Goal: Check status: Check status

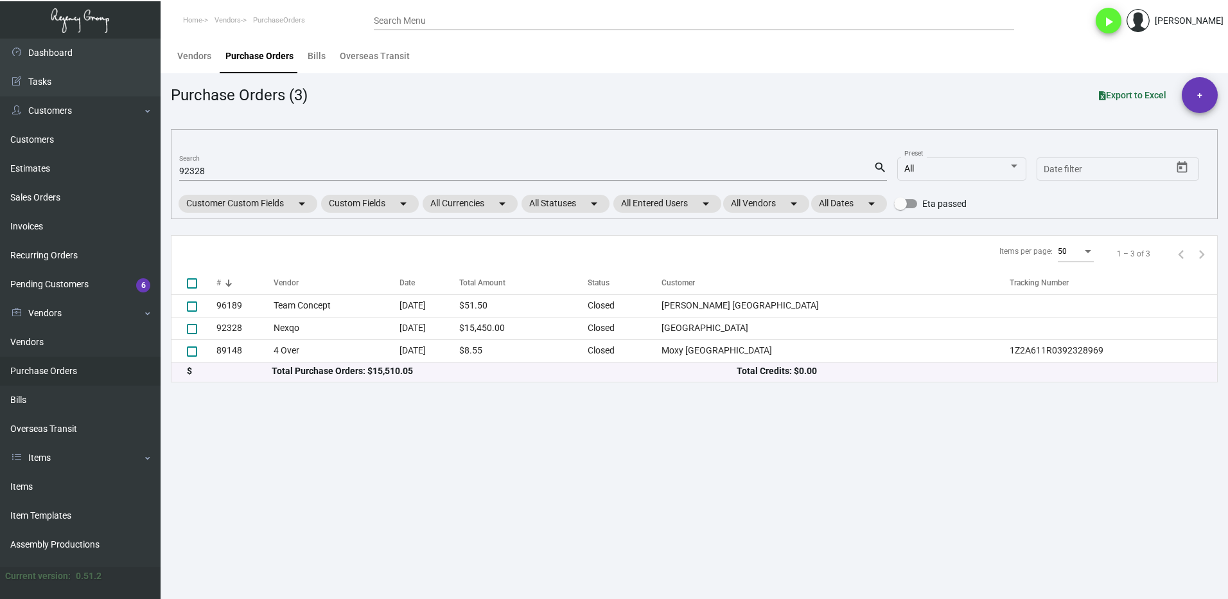
drag, startPoint x: 28, startPoint y: 488, endPoint x: 267, endPoint y: 369, distance: 267.7
click at [27, 488] on link "Items" at bounding box center [80, 486] width 161 height 29
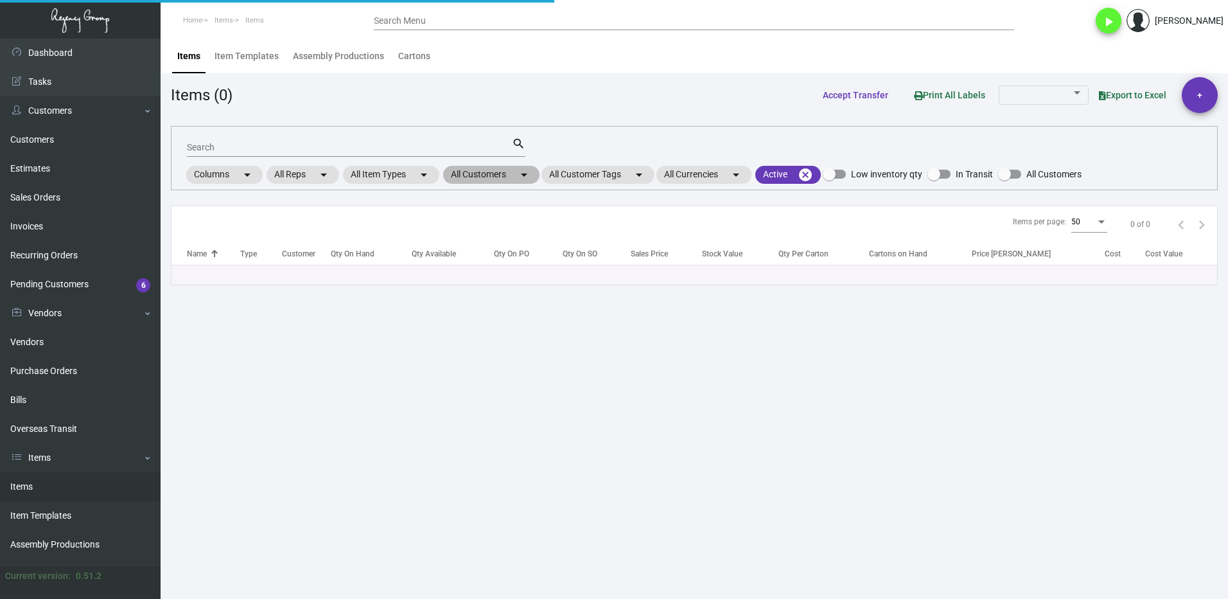
click at [473, 176] on mat-chip "All Customers arrow_drop_down" at bounding box center [491, 175] width 96 height 18
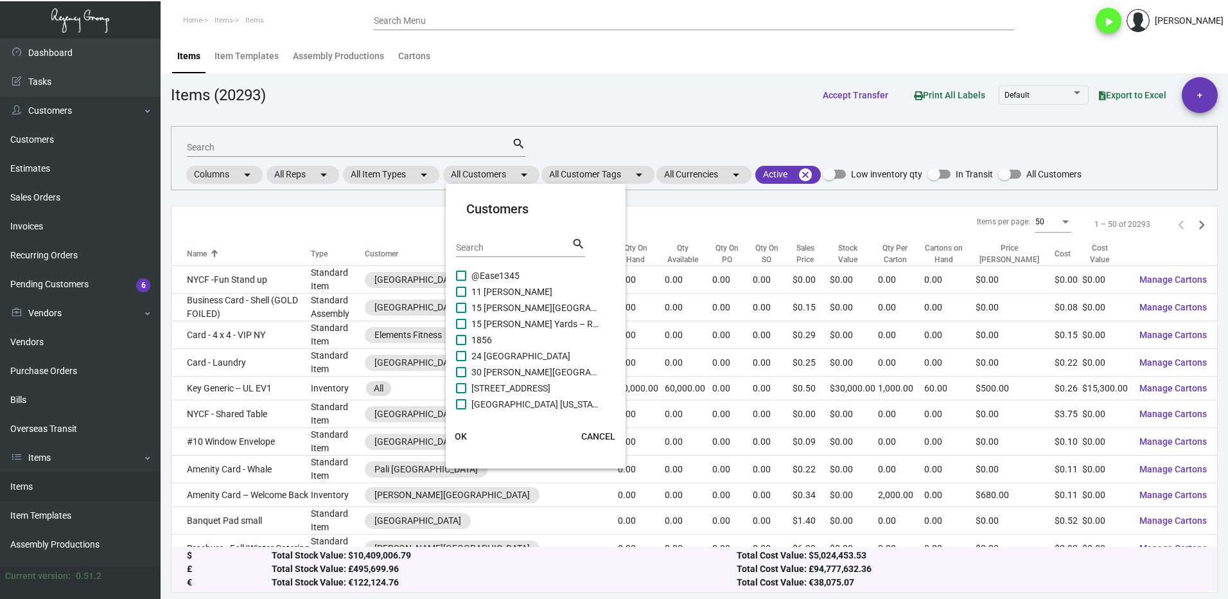
click at [486, 243] on input "Search" at bounding box center [514, 248] width 116 height 10
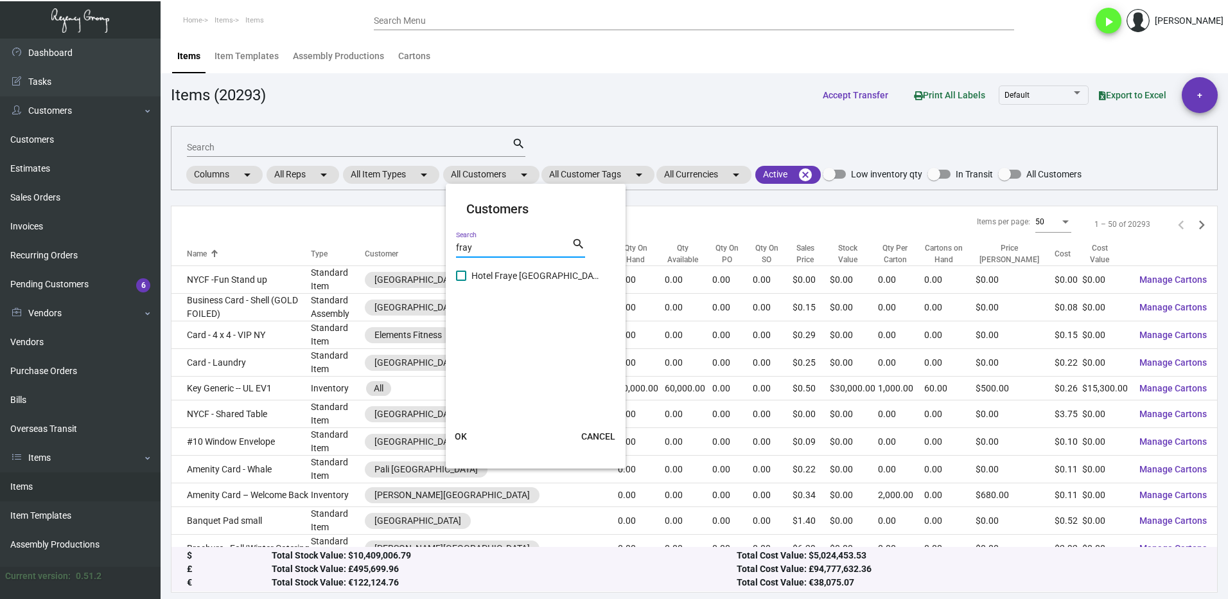
type input "fray"
click at [461, 277] on span at bounding box center [461, 275] width 10 height 10
click at [461, 281] on input "Hotel Fraye [GEOGRAPHIC_DATA]" at bounding box center [461, 281] width 1 height 1
checkbox input "true"
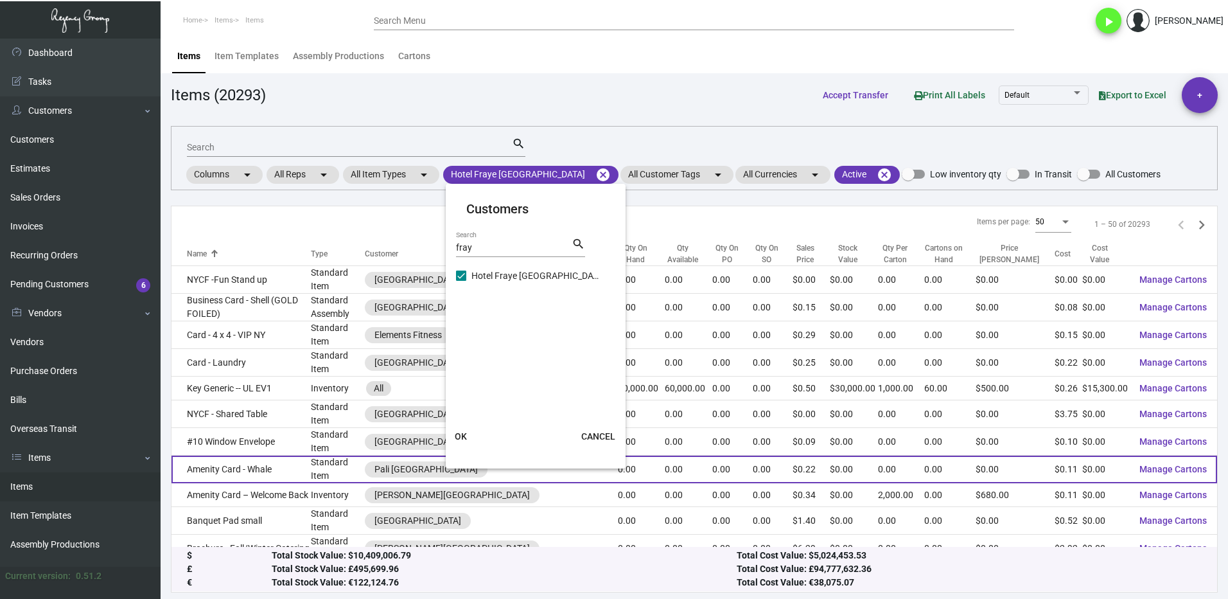
click at [466, 434] on span "OK" at bounding box center [461, 436] width 12 height 10
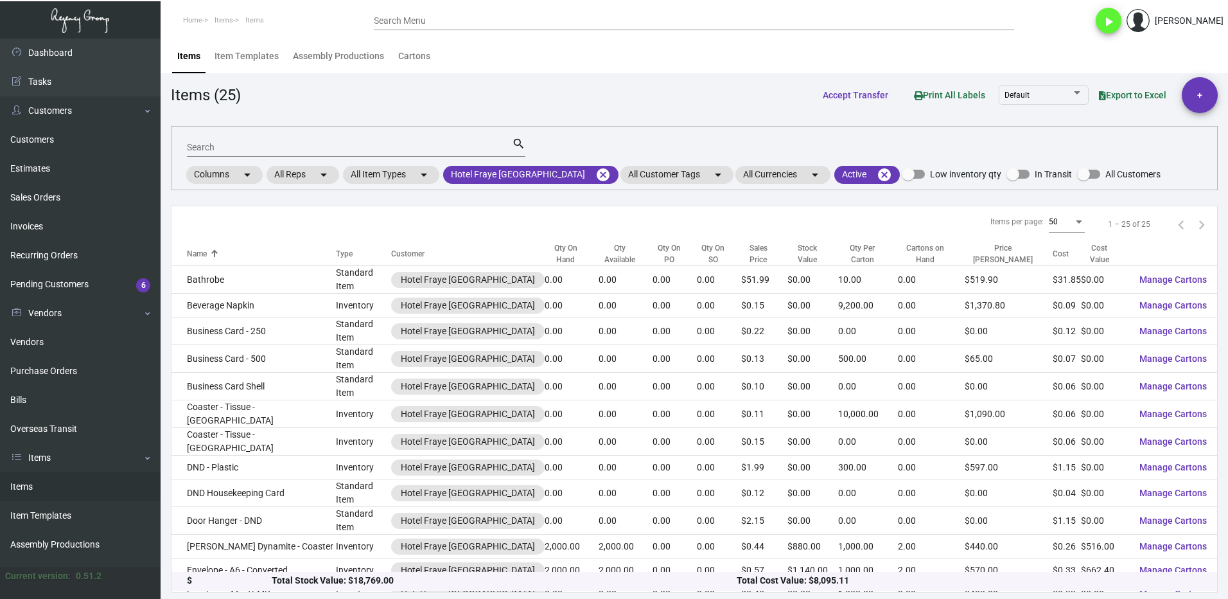
click at [227, 148] on input "Search" at bounding box center [349, 148] width 325 height 10
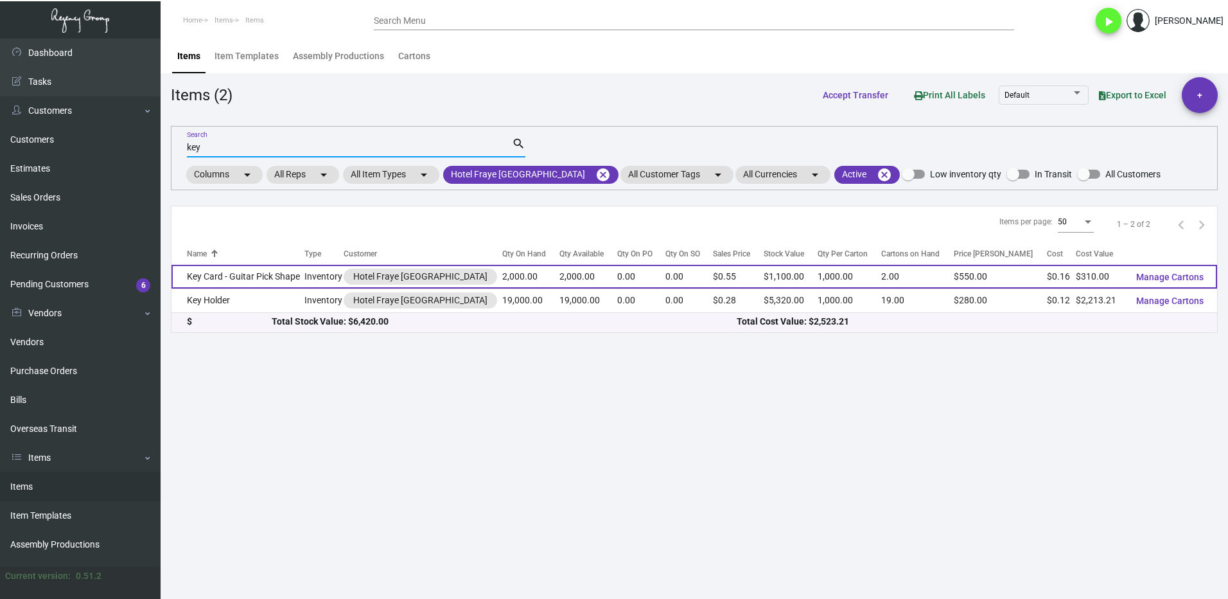
type input "key"
click at [245, 279] on td "Key Card - Guitar Pick Shape" at bounding box center [238, 277] width 133 height 24
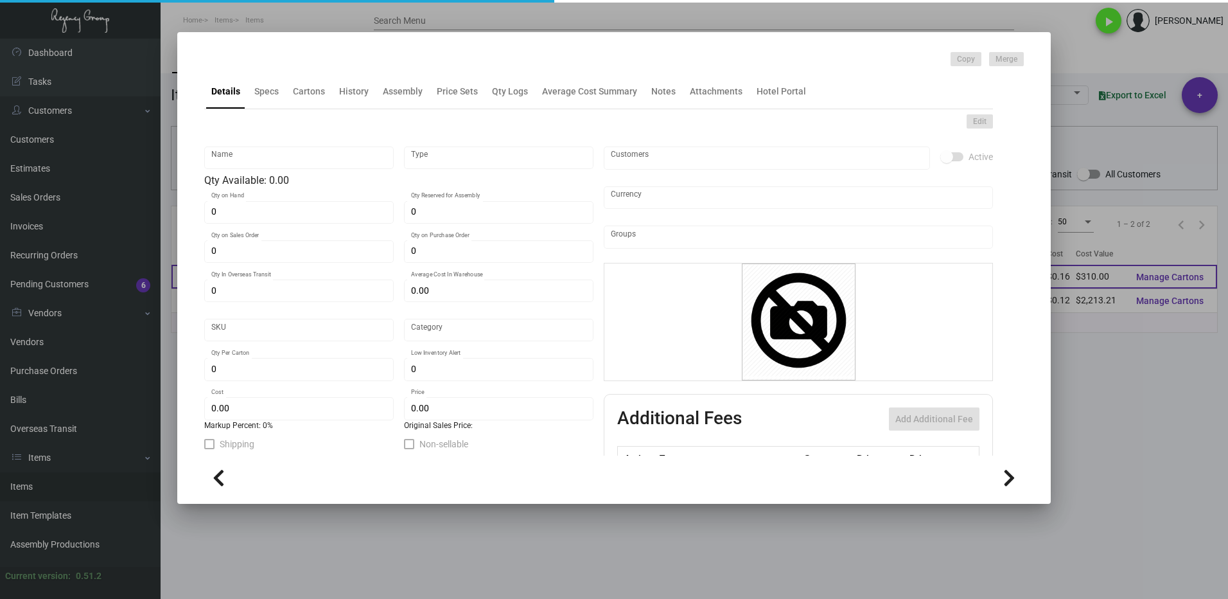
type input "Key Card - Guitar Pick Shape"
type input "Inventory"
type input "2,000"
type input "$ 0.11353"
type input "Standard"
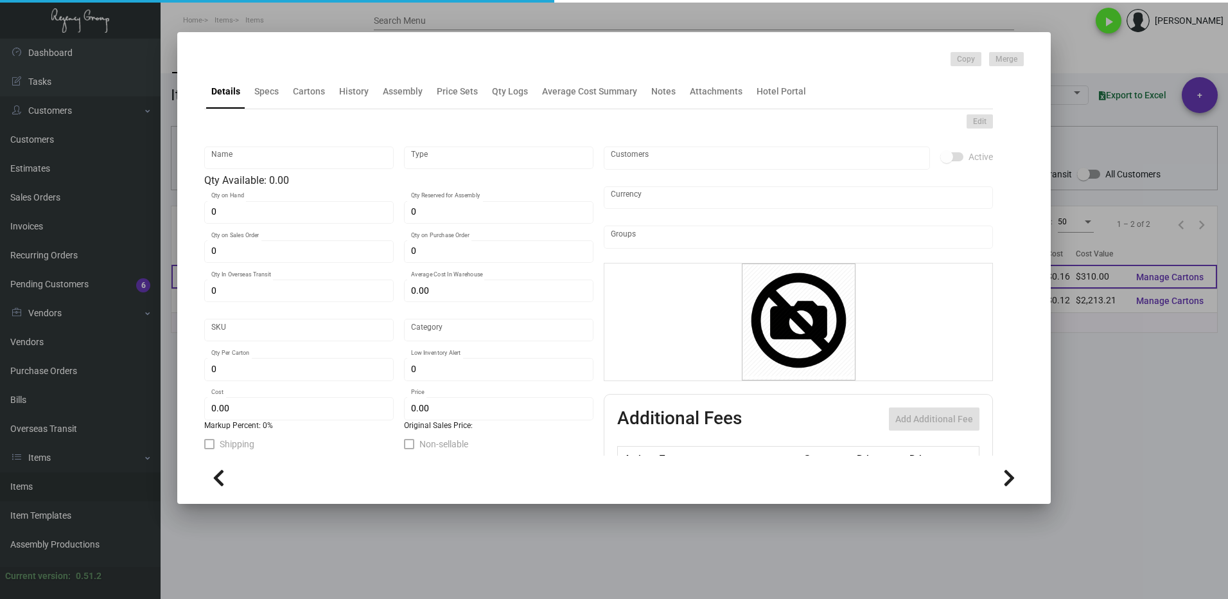
type input "1,000"
type input "4,000"
type input "$ 0.155"
type input "$ 0.55"
checkbox input "true"
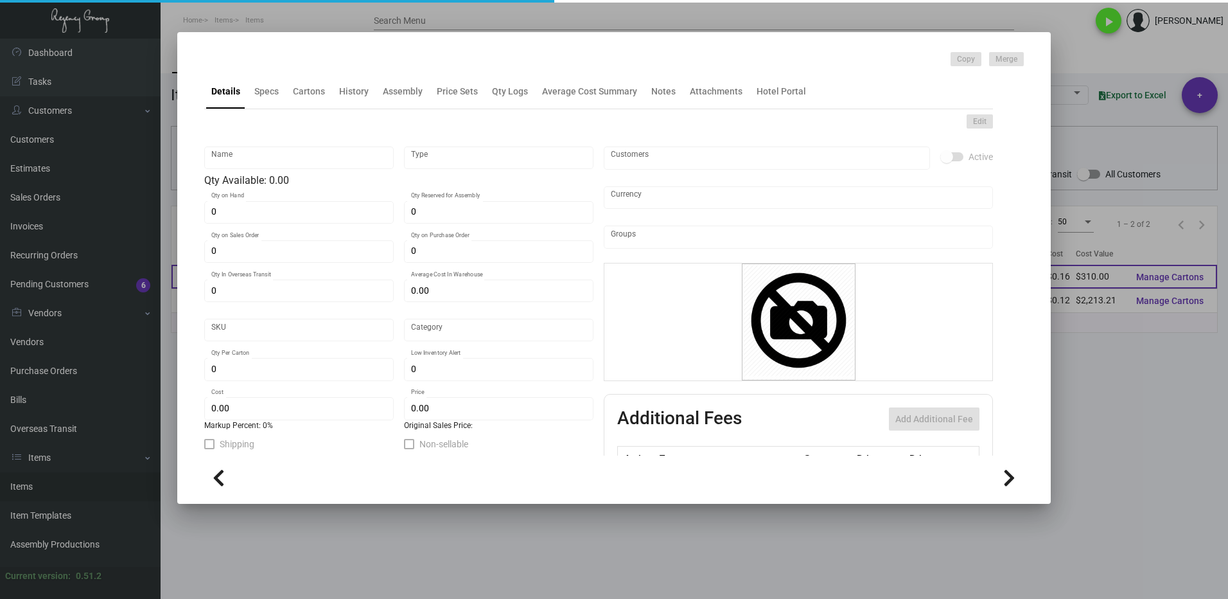
type input "United States Dollar $"
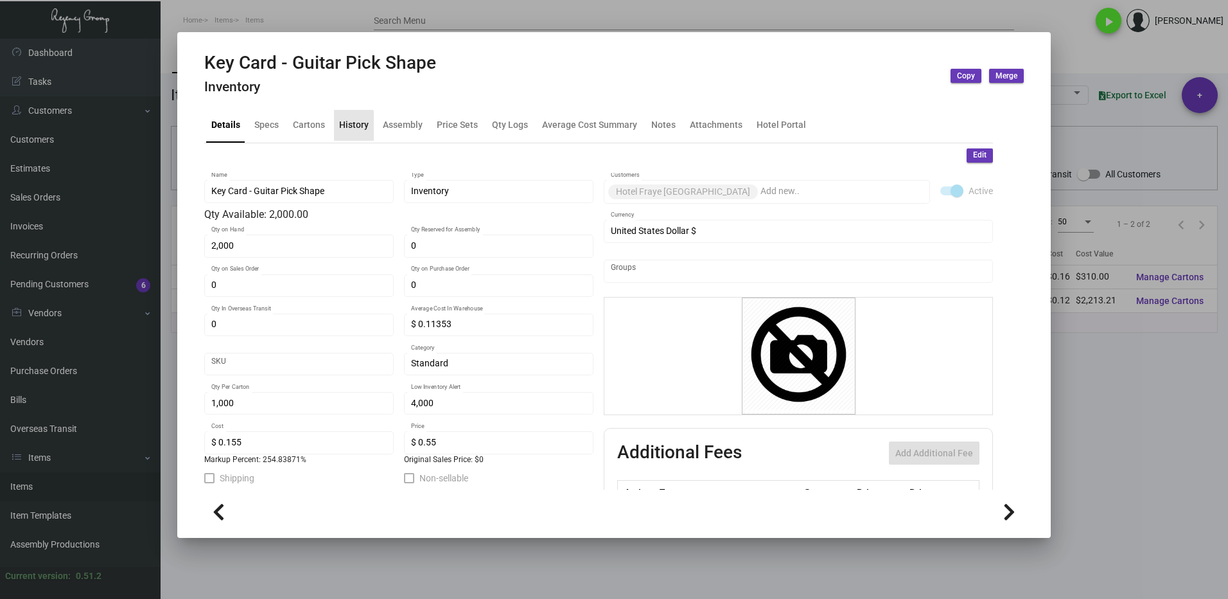
click at [344, 127] on div "History" at bounding box center [354, 124] width 30 height 13
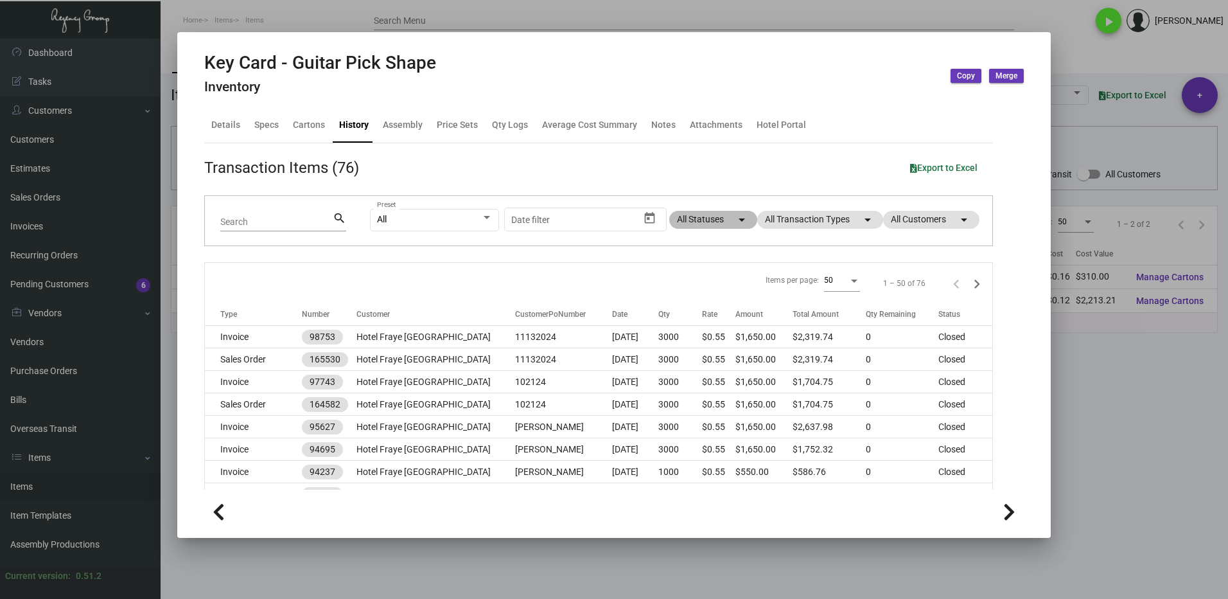
click at [701, 221] on mat-chip "All Statuses arrow_drop_down" at bounding box center [713, 220] width 88 height 18
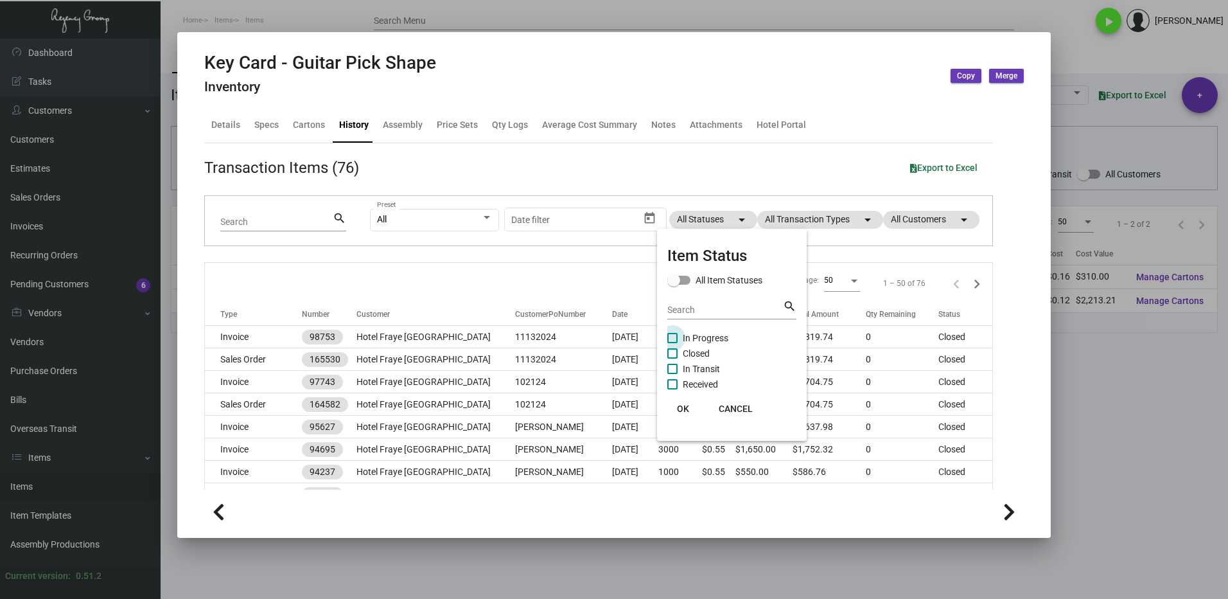
click at [689, 340] on span "In Progress" at bounding box center [706, 337] width 46 height 15
click at [673, 343] on input "In Progress" at bounding box center [672, 343] width 1 height 1
checkbox input "true"
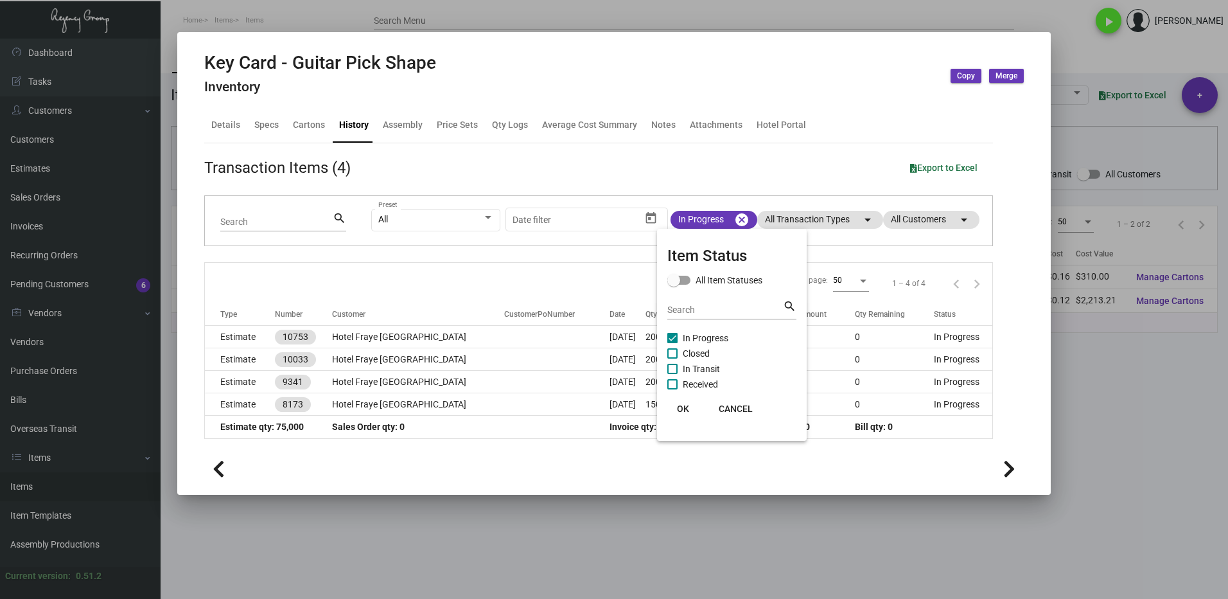
click at [678, 349] on label "Closed" at bounding box center [688, 353] width 42 height 15
click at [673, 358] on input "Closed" at bounding box center [672, 358] width 1 height 1
checkbox input "true"
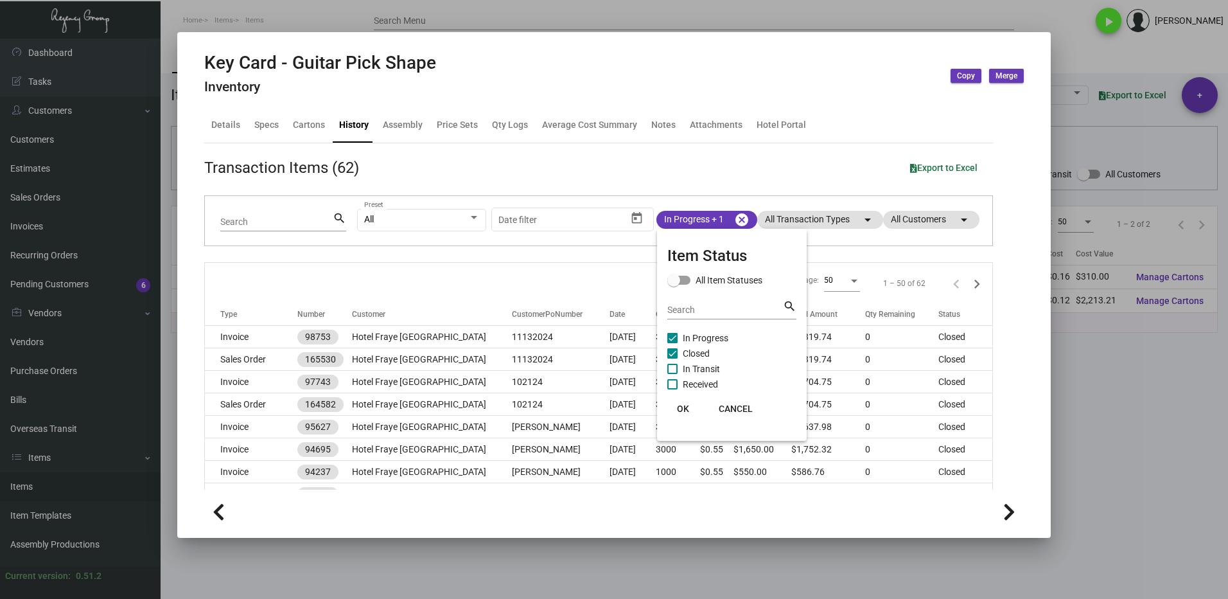
click at [682, 412] on span "OK" at bounding box center [683, 408] width 12 height 10
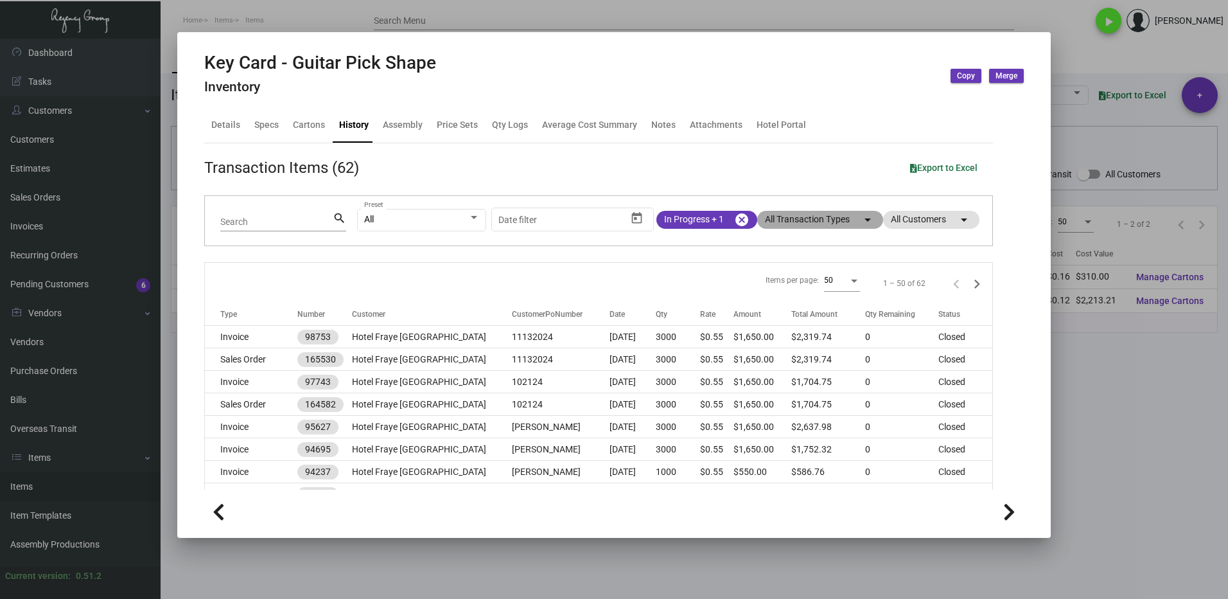
click at [771, 216] on mat-chip "All Transaction Types arrow_drop_down" at bounding box center [820, 220] width 126 height 18
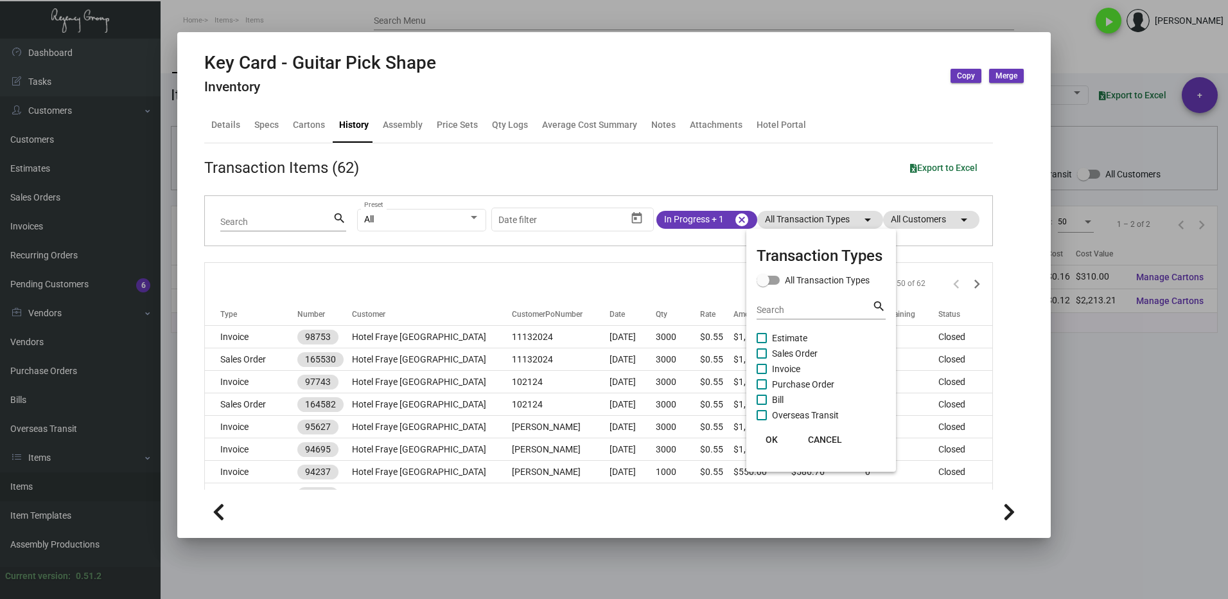
click at [763, 385] on span at bounding box center [762, 384] width 10 height 10
click at [762, 389] on input "Purchase Order" at bounding box center [761, 389] width 1 height 1
checkbox input "true"
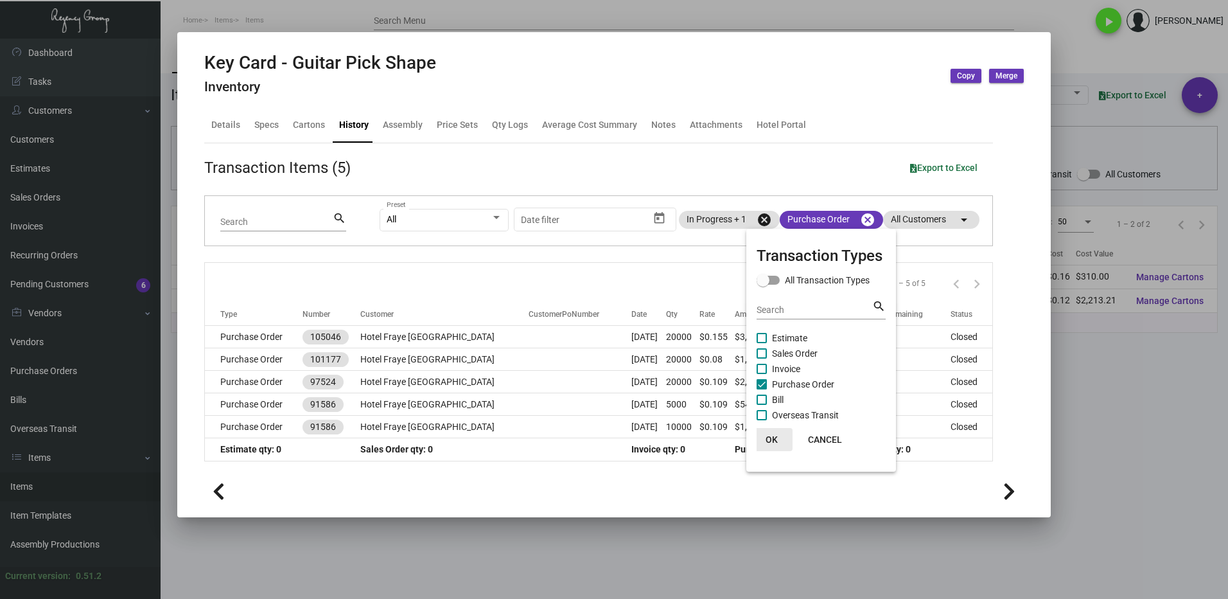
click at [769, 439] on span "OK" at bounding box center [772, 439] width 12 height 10
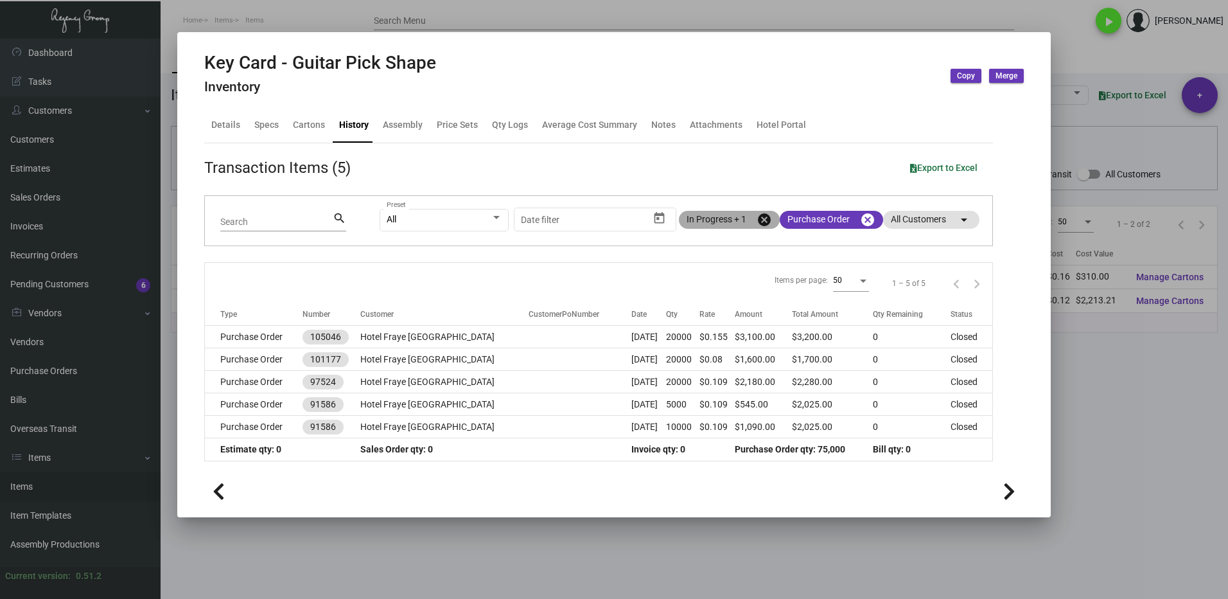
click at [737, 218] on mat-chip "In Progress + 1 cancel" at bounding box center [729, 220] width 101 height 18
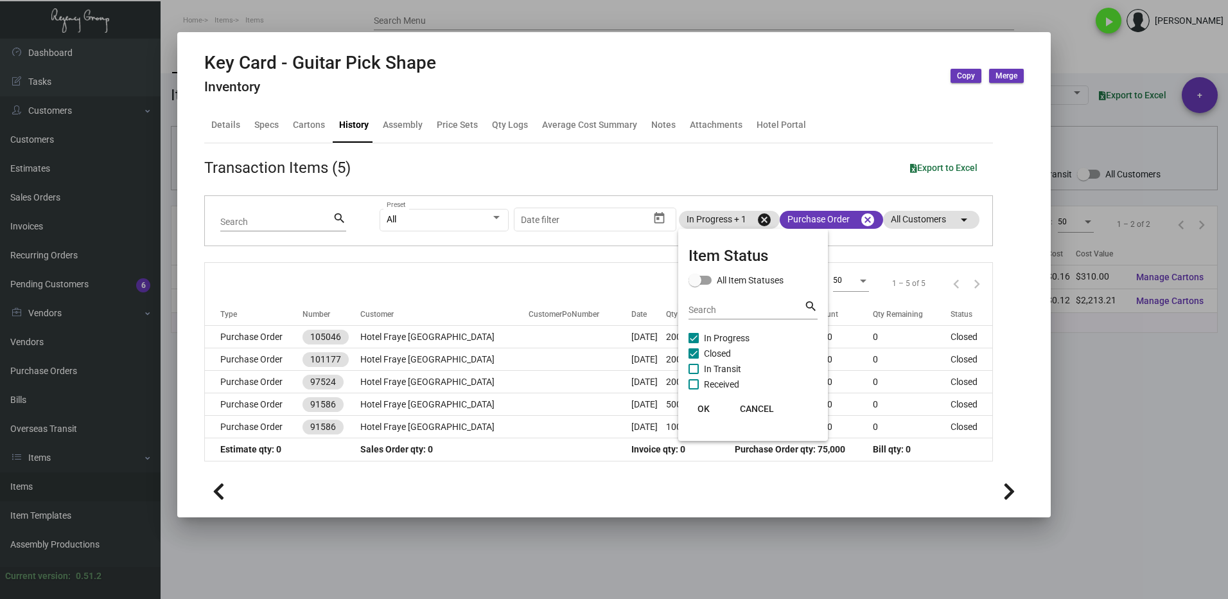
click at [724, 225] on div at bounding box center [614, 299] width 1228 height 599
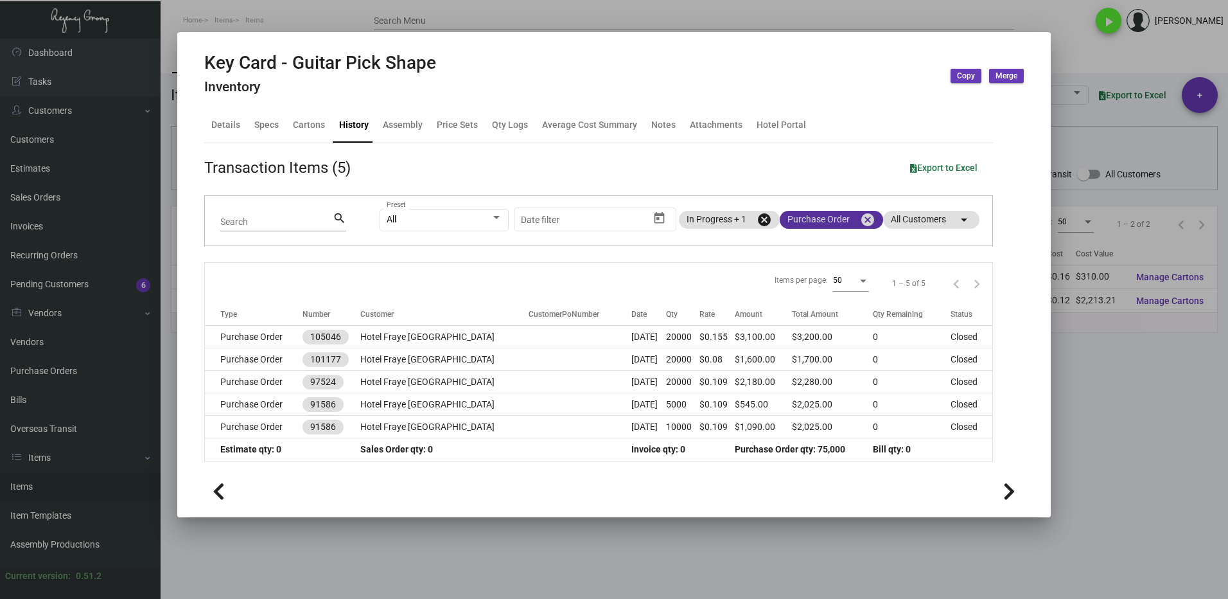
click at [799, 220] on mat-chip "Purchase Order cancel" at bounding box center [831, 220] width 103 height 18
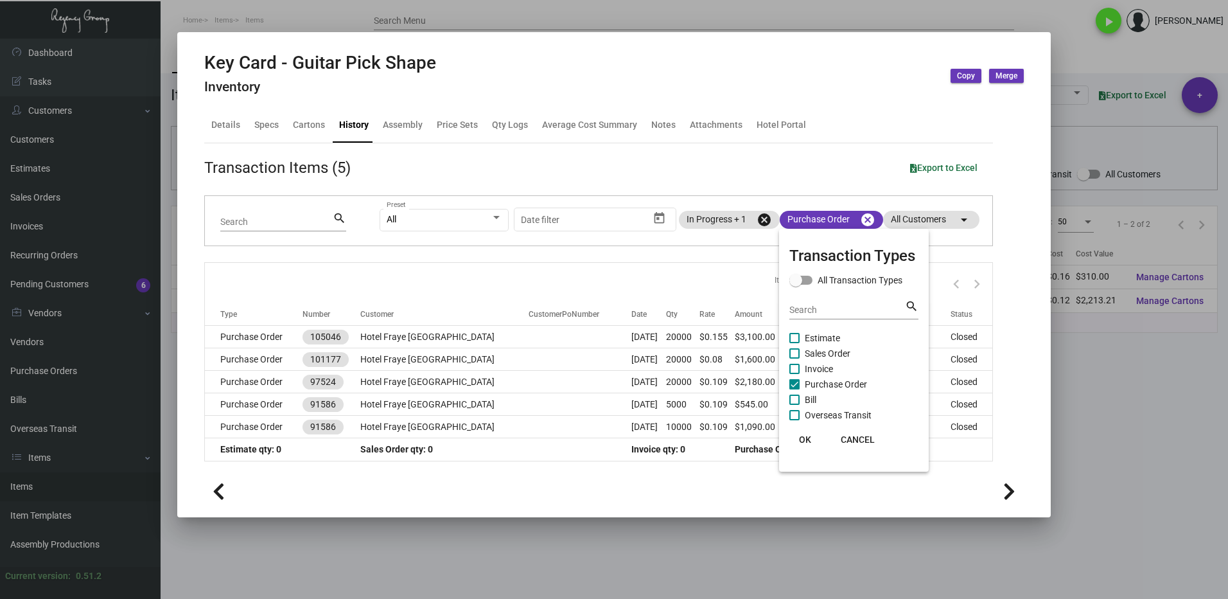
click at [802, 347] on label "Sales Order" at bounding box center [819, 353] width 61 height 15
click at [795, 358] on input "Sales Order" at bounding box center [794, 358] width 1 height 1
checkbox input "true"
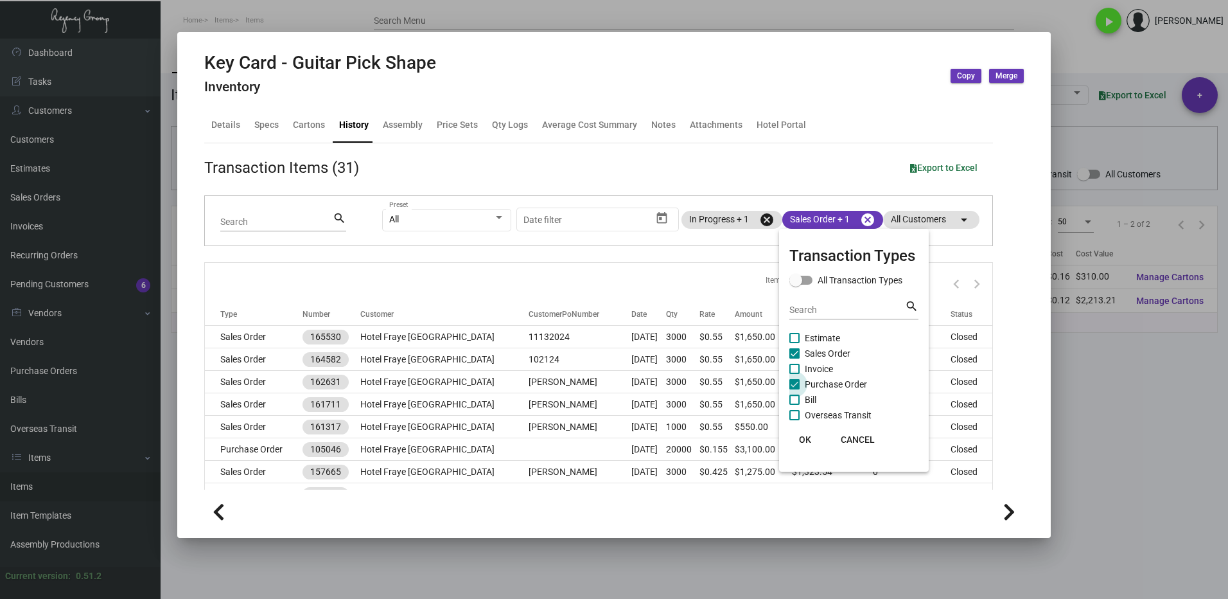
click at [798, 382] on span at bounding box center [794, 384] width 10 height 10
click at [795, 389] on input "Purchase Order" at bounding box center [794, 389] width 1 height 1
checkbox input "false"
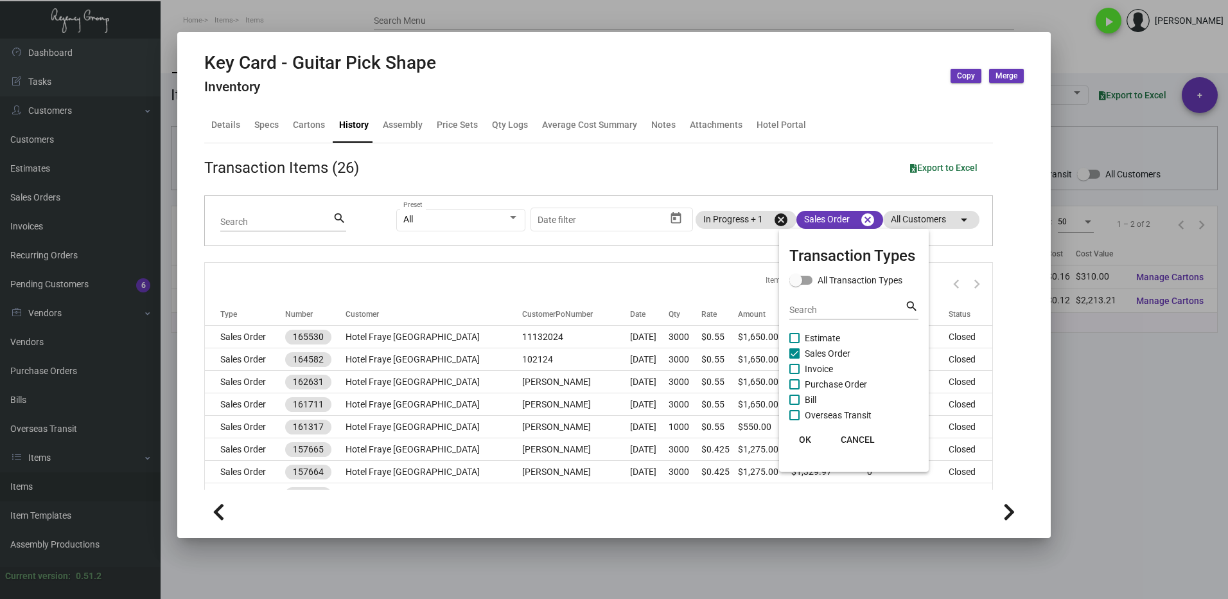
click at [811, 436] on span "OK" at bounding box center [805, 439] width 12 height 10
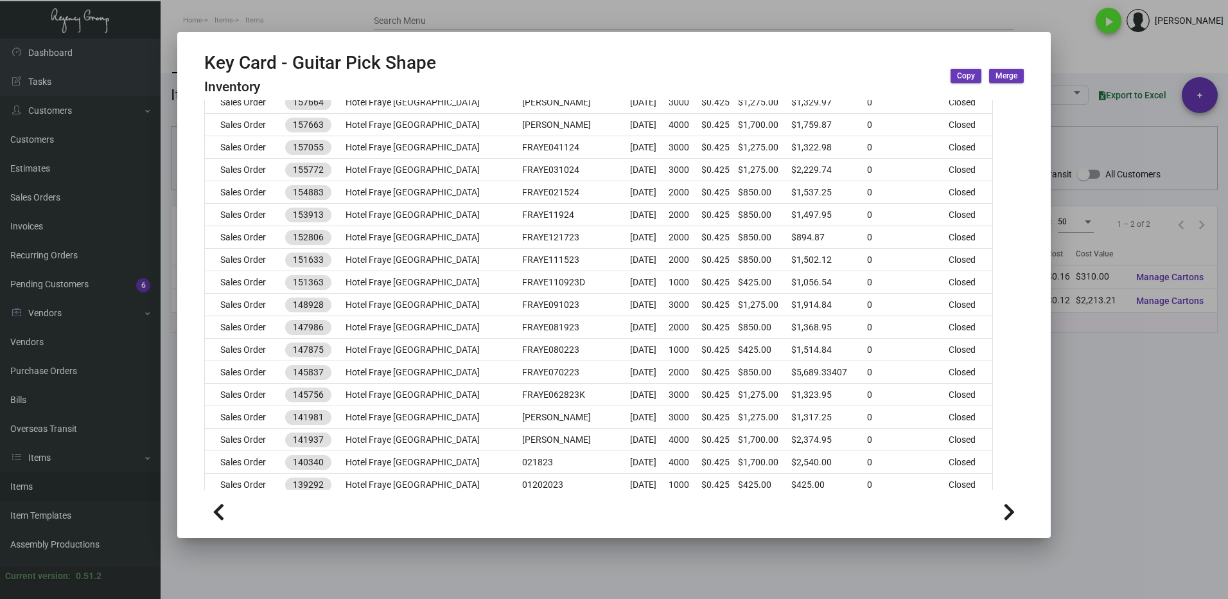
scroll to position [452, 0]
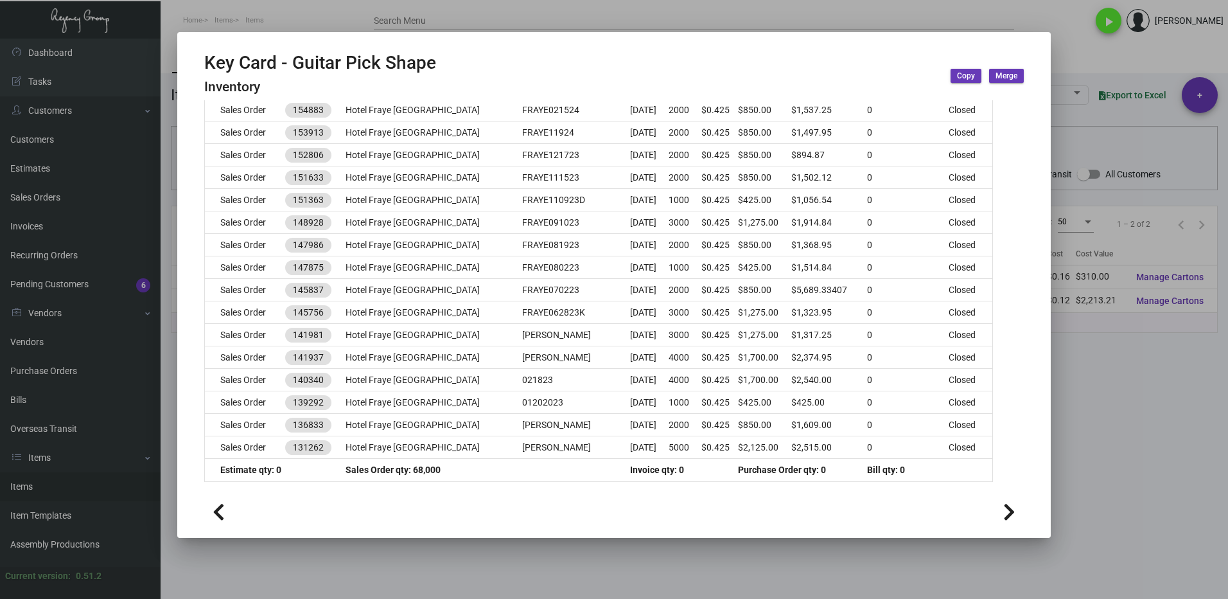
click at [1090, 446] on div at bounding box center [614, 299] width 1228 height 599
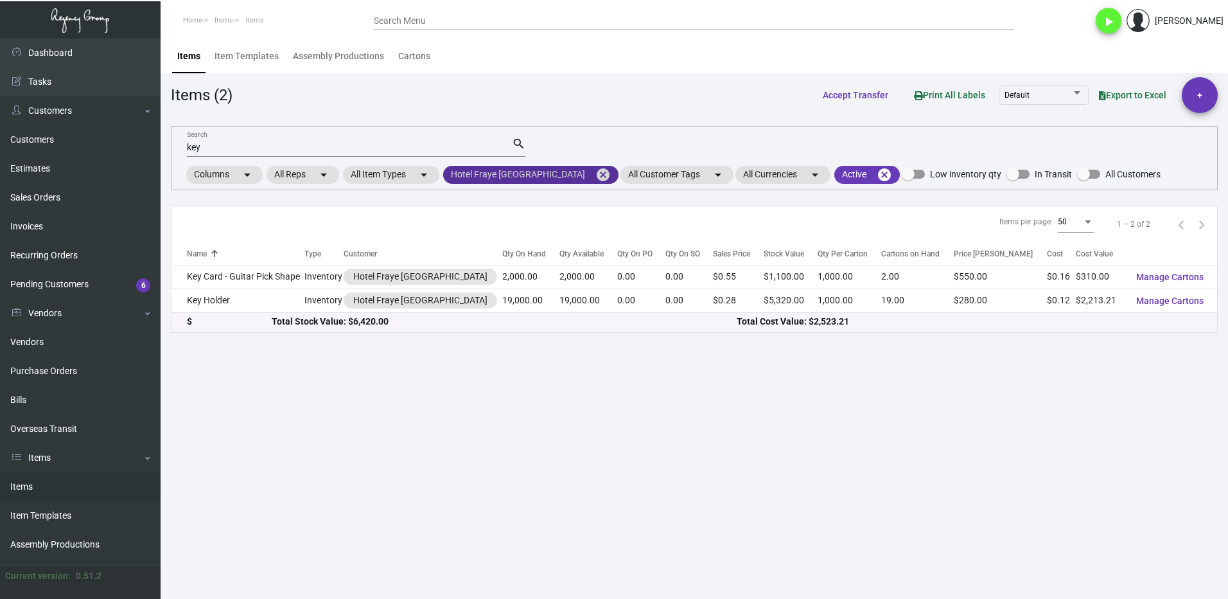
click at [595, 175] on mat-icon "cancel" at bounding box center [602, 174] width 15 height 15
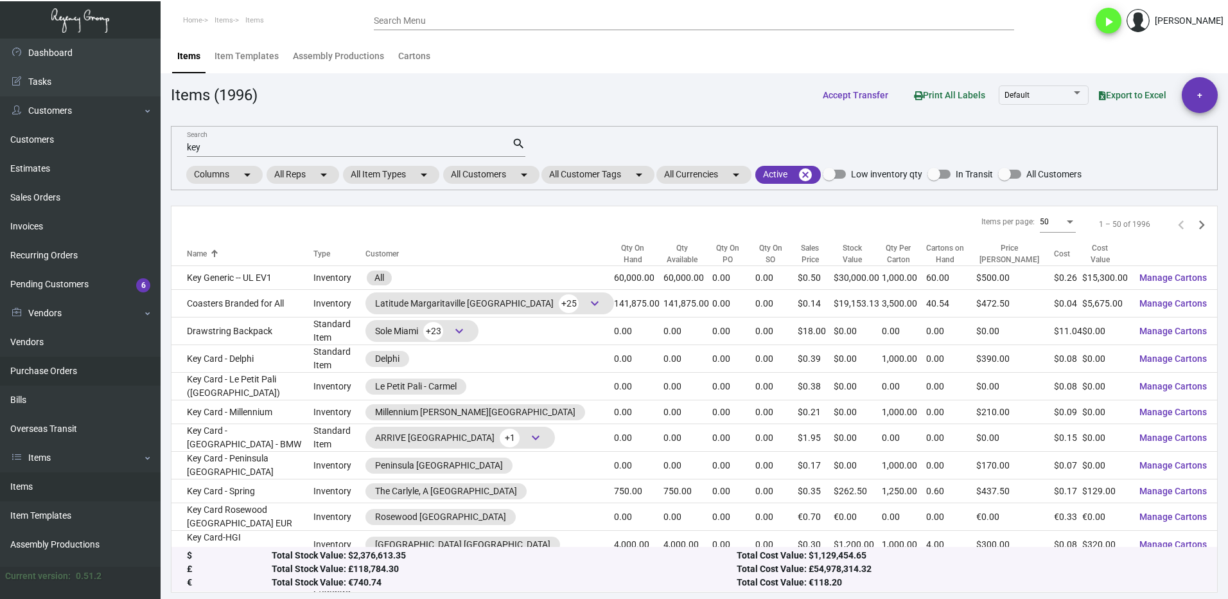
click at [33, 364] on link "Purchase Orders" at bounding box center [80, 371] width 161 height 29
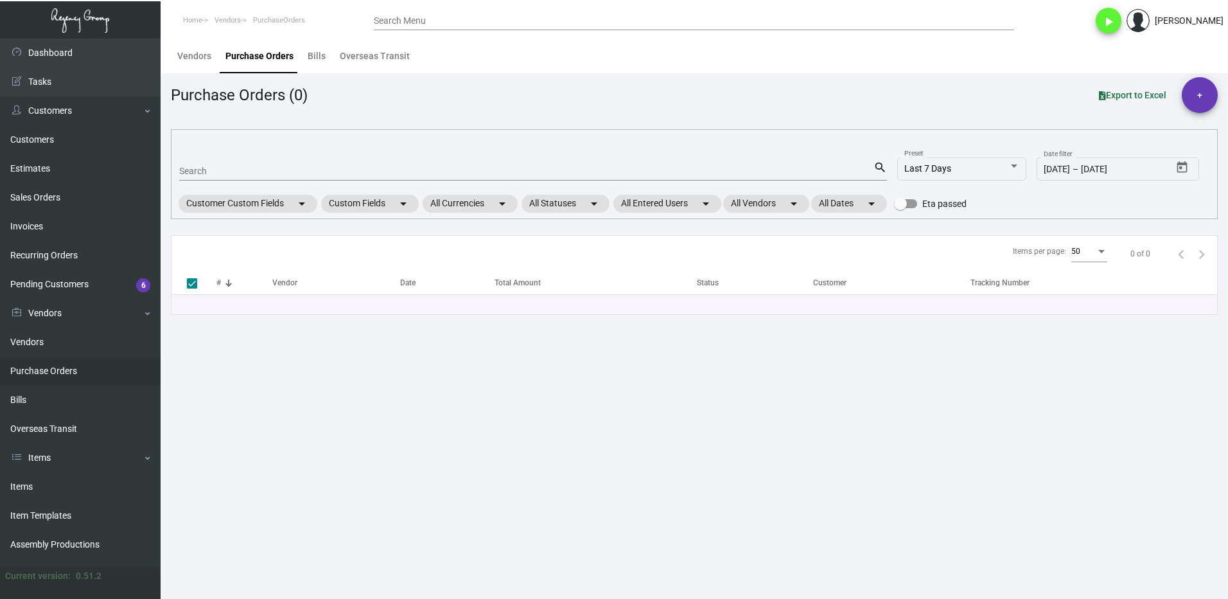
click at [213, 171] on input "Search" at bounding box center [526, 171] width 694 height 10
type input "93421"
checkbox input "false"
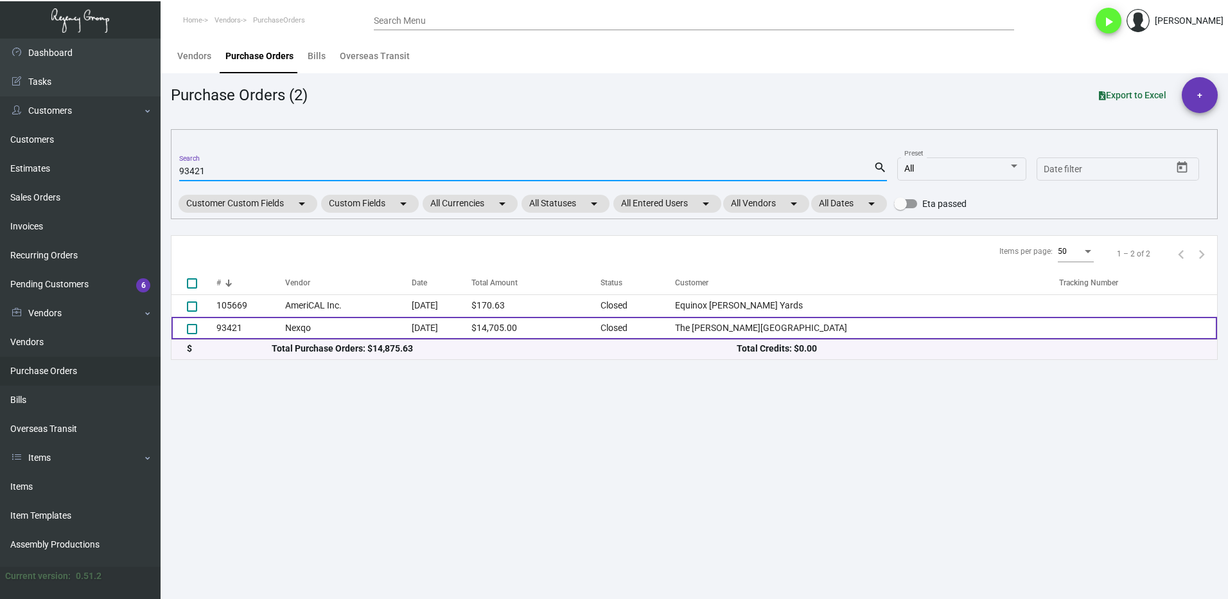
type input "93421"
click at [238, 330] on td "93421" at bounding box center [250, 328] width 69 height 22
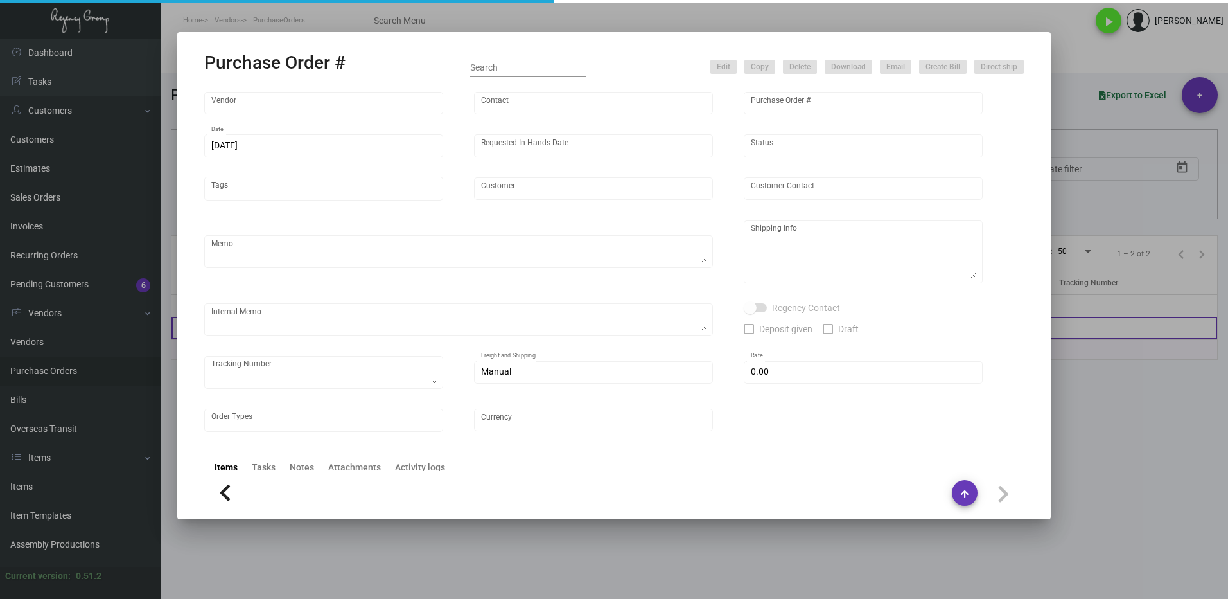
type input "Nexqo"
type input "[PERSON_NAME]"
type input "93421"
type input "[DATE]"
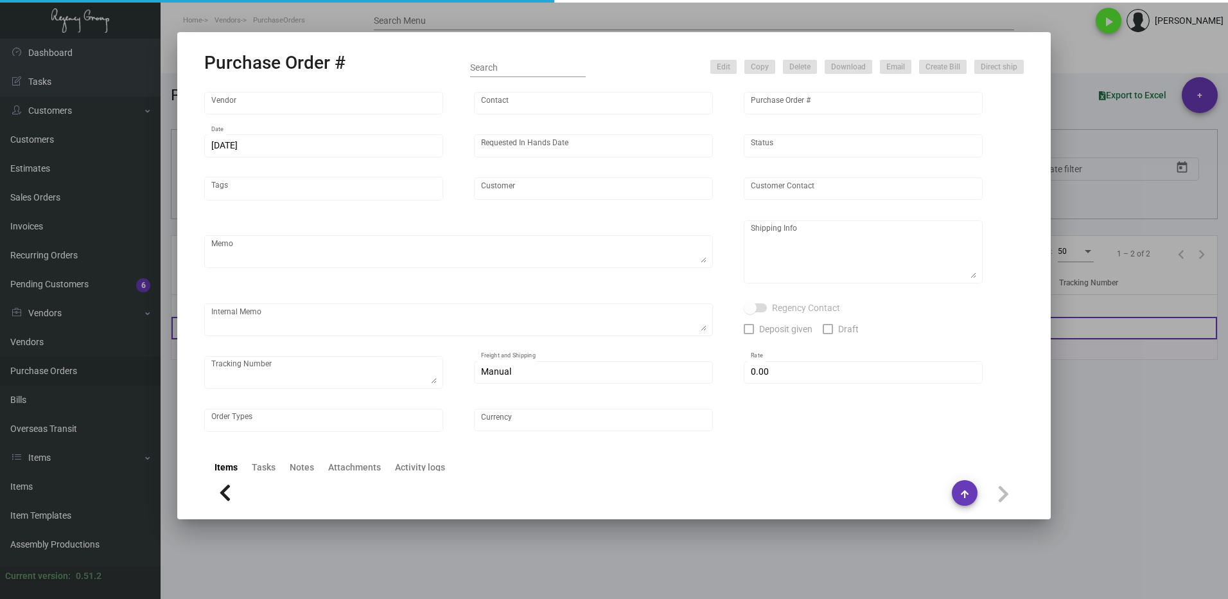
type input "The [PERSON_NAME][GEOGRAPHIC_DATA]"
type textarea "25K for first shipment. Ship 20K every two months"
type textarea "Regency Group NJ - [PERSON_NAME] [STREET_ADDRESS]"
checkbox input "true"
type input "$ 0.00"
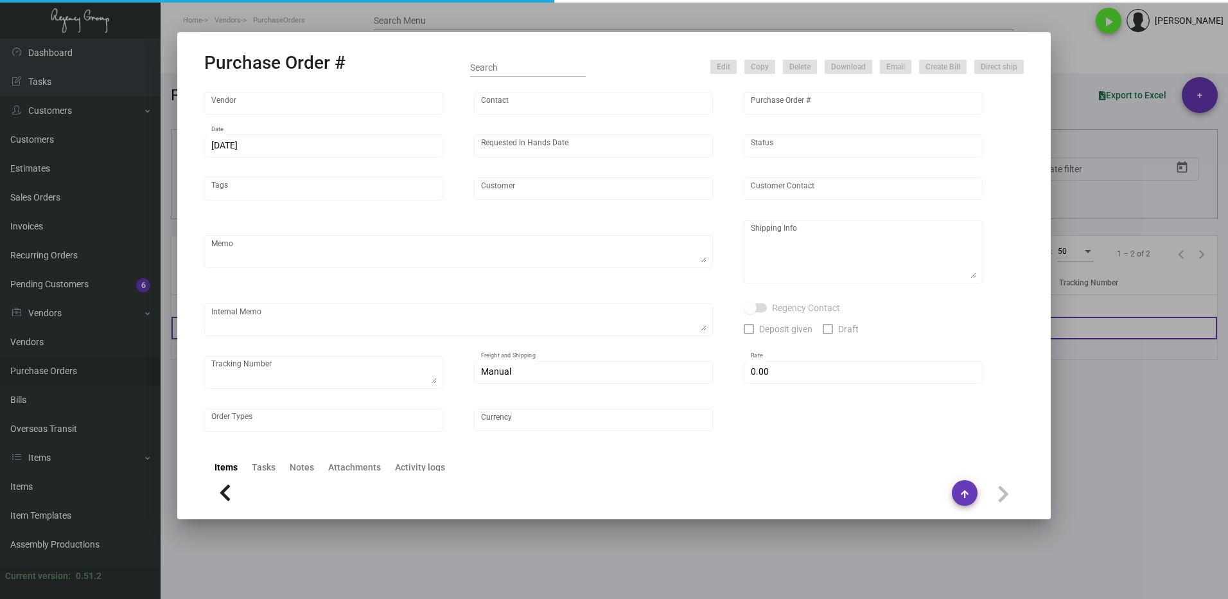
type input "United States Dollar $"
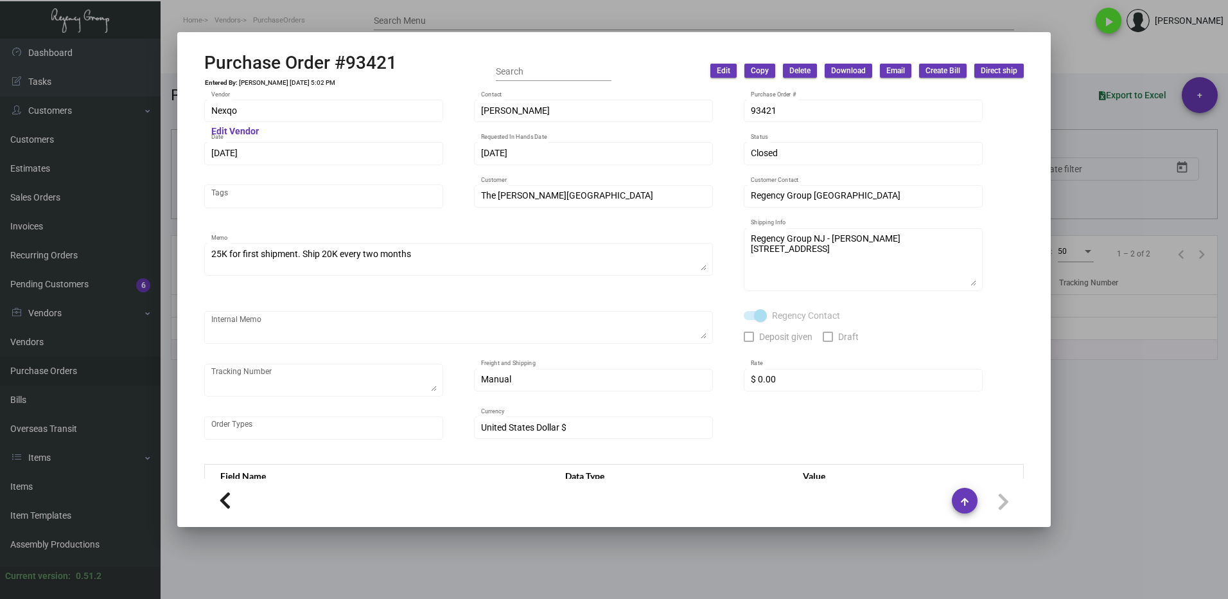
click at [1164, 466] on div at bounding box center [614, 299] width 1228 height 599
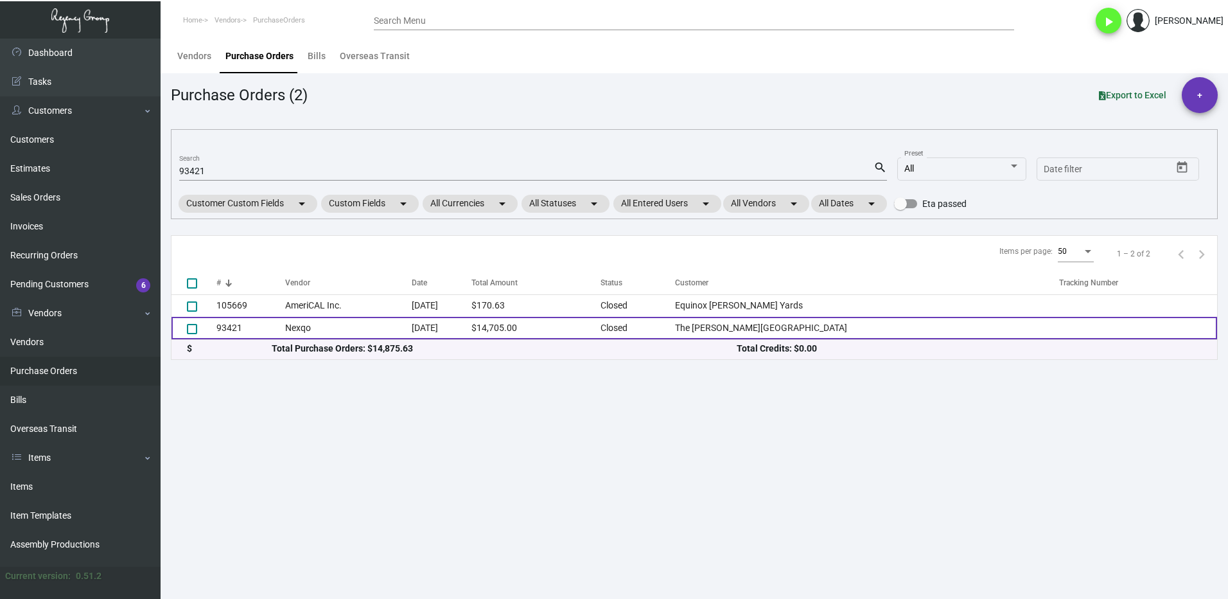
click at [263, 335] on td "93421" at bounding box center [250, 328] width 69 height 22
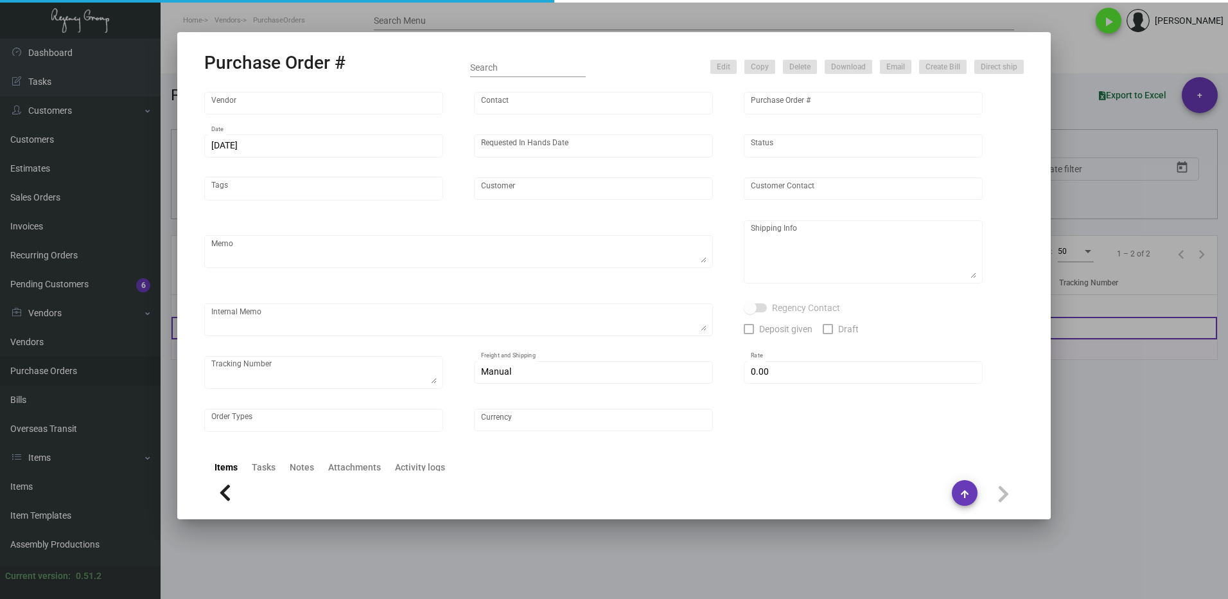
type input "Nexqo"
type input "[PERSON_NAME]"
type input "93421"
type input "[DATE]"
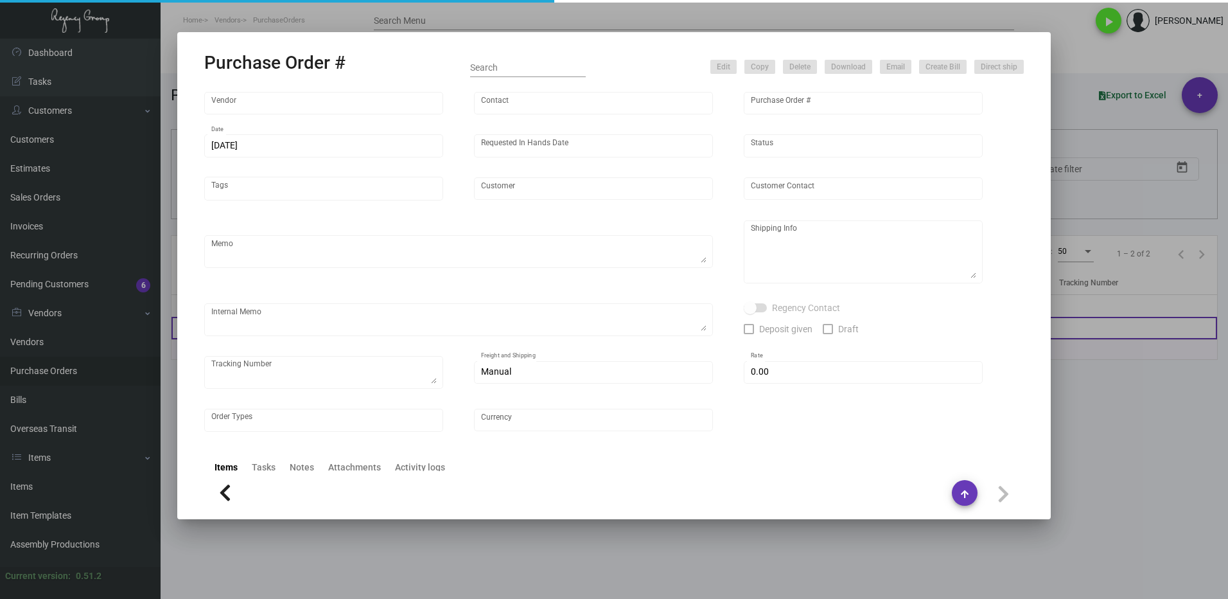
type input "The [PERSON_NAME][GEOGRAPHIC_DATA]"
type textarea "25K for first shipment. Ship 20K every two months"
type textarea "Regency Group NJ - [PERSON_NAME] [STREET_ADDRESS]"
checkbox input "true"
type input "$ 0.00"
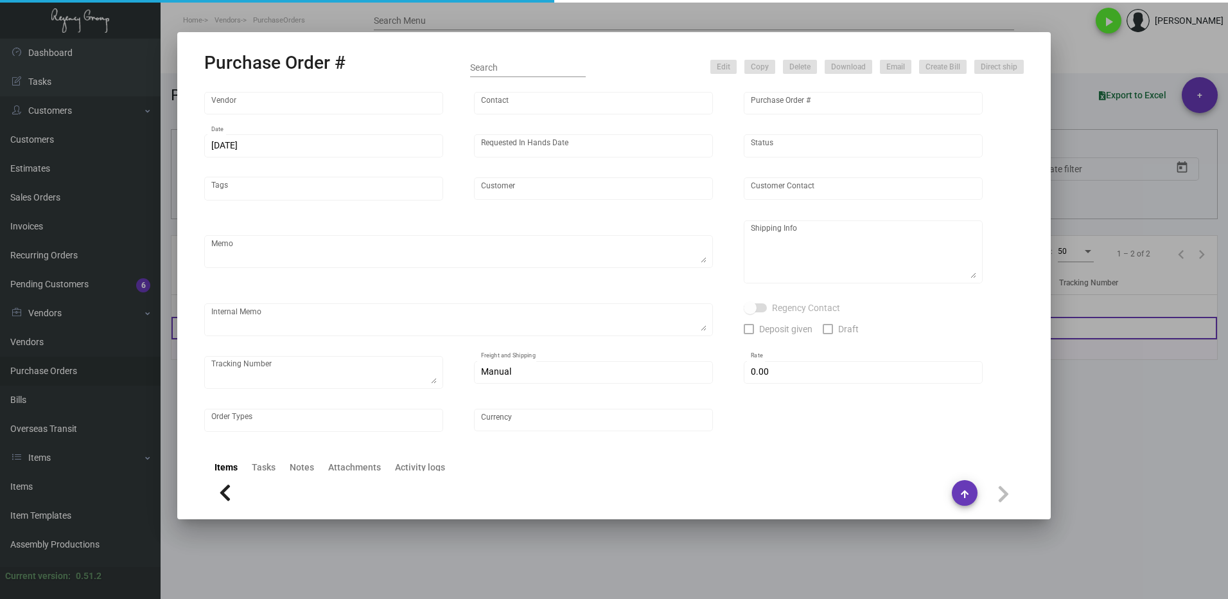
type input "United States Dollar $"
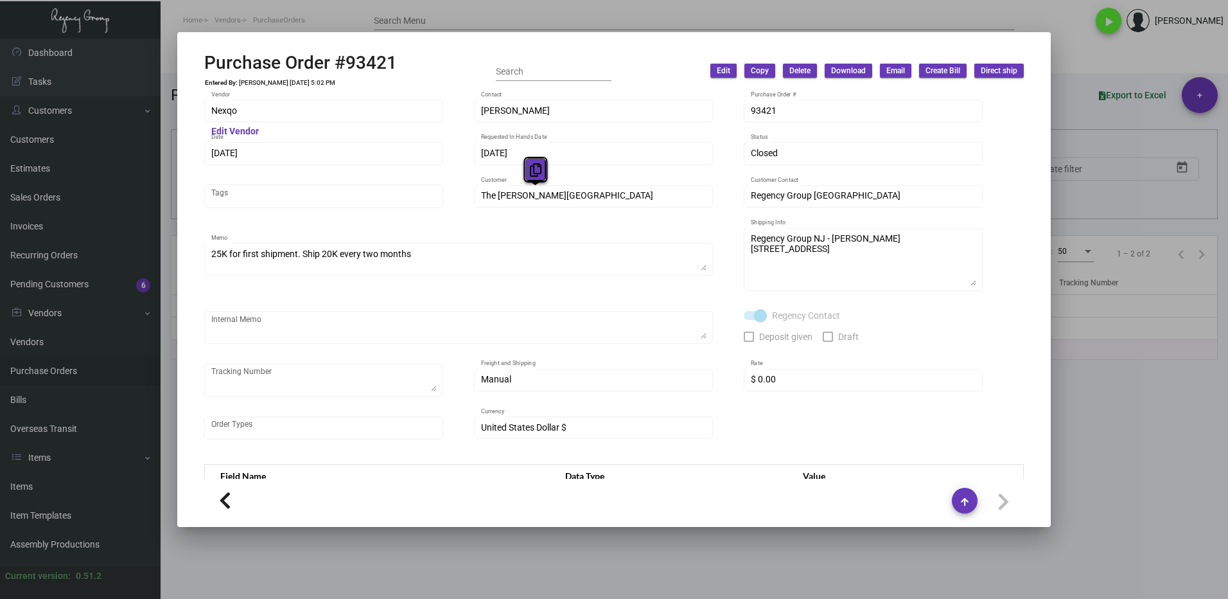
click at [534, 166] on icon at bounding box center [536, 169] width 12 height 13
drag, startPoint x: 1126, startPoint y: 461, endPoint x: 1108, endPoint y: 458, distance: 18.3
click at [1126, 461] on div at bounding box center [614, 299] width 1228 height 599
